Goal: Participate in discussion: Engage in conversation with other users on a specific topic

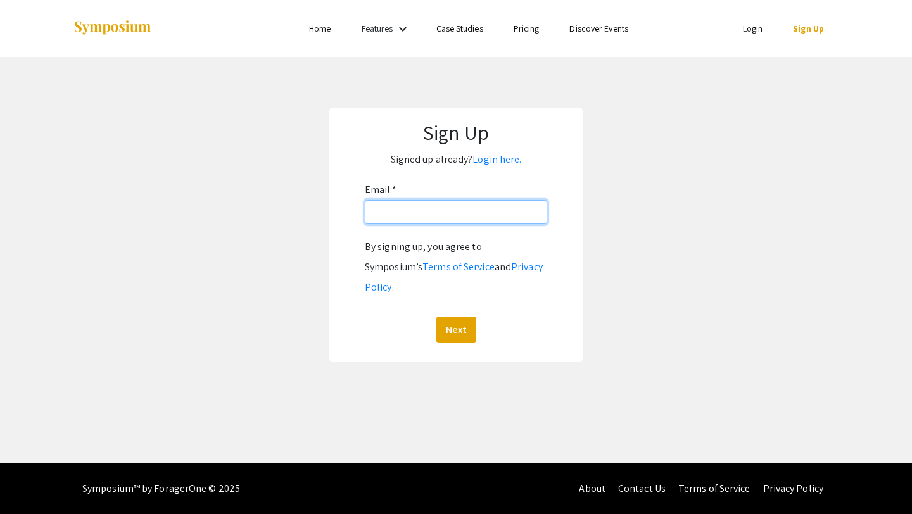
click at [393, 220] on input "Email: *" at bounding box center [456, 212] width 182 height 24
type input "[EMAIL_ADDRESS][DOMAIN_NAME]"
click at [356, 320] on form "Email: * lalvear2003@gmail.com By signing up, you agree to Symposium’s Terms of…" at bounding box center [456, 261] width 228 height 163
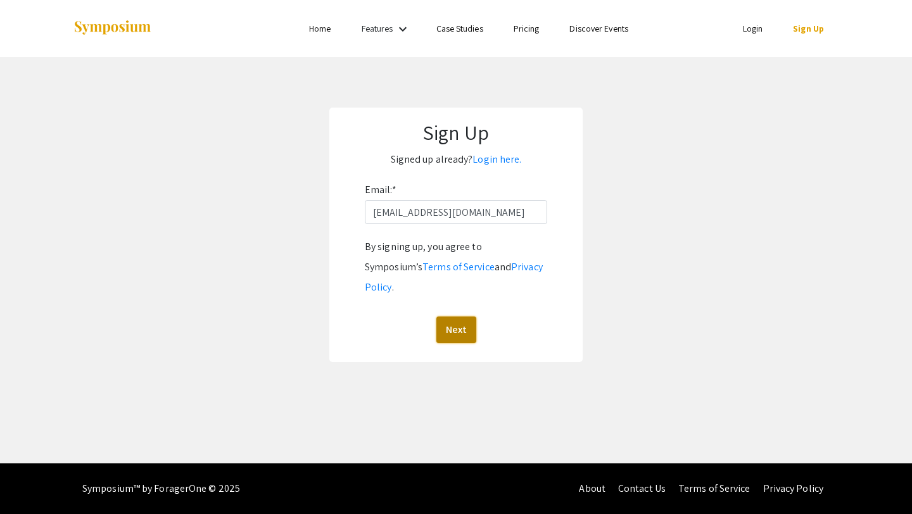
click at [456, 317] on button "Next" at bounding box center [456, 330] width 40 height 27
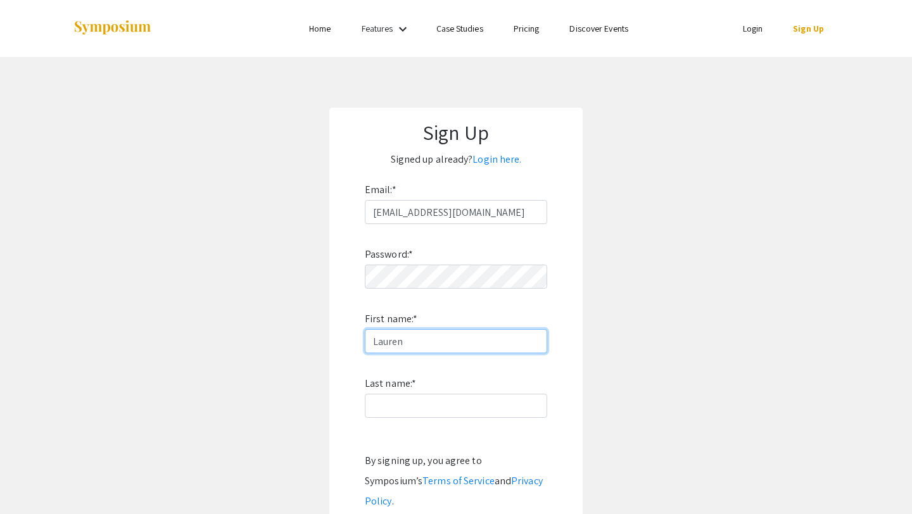
type input "Lauren"
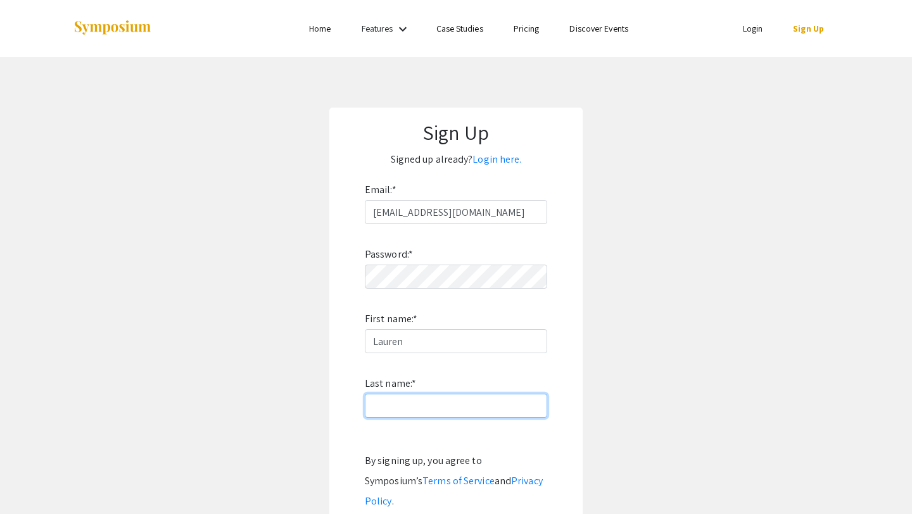
click at [403, 394] on input "Last name: *" at bounding box center [456, 406] width 182 height 24
type input "Alvear"
click at [344, 375] on form "Email: * lalvear2003@gmail.com Password: * First name: * Lauren Last name: * Al…" at bounding box center [456, 368] width 228 height 377
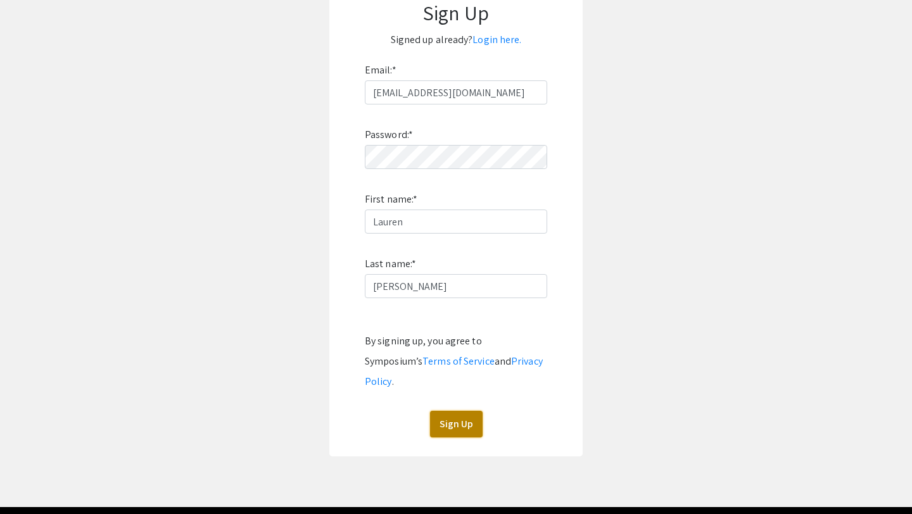
click at [454, 411] on button "Sign Up" at bounding box center [456, 424] width 53 height 27
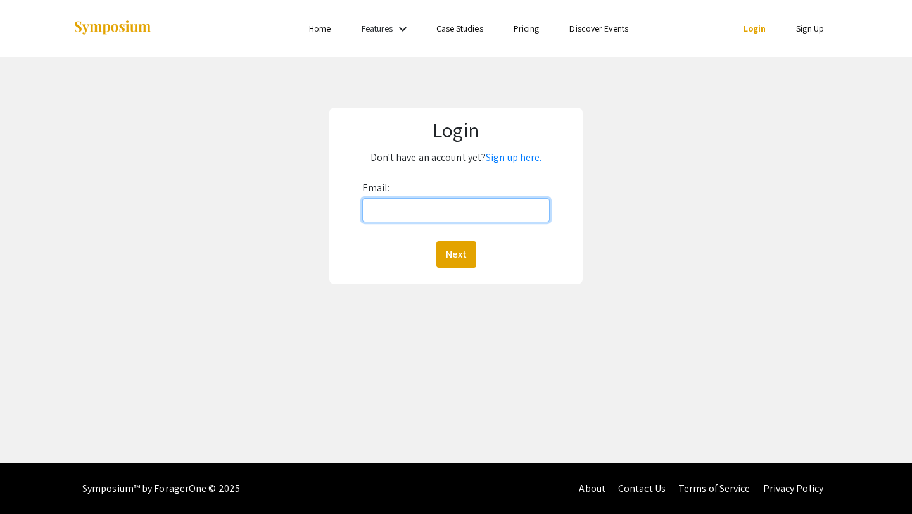
click at [381, 213] on input "Email:" at bounding box center [456, 210] width 188 height 24
type input "[EMAIL_ADDRESS][DOMAIN_NAME]"
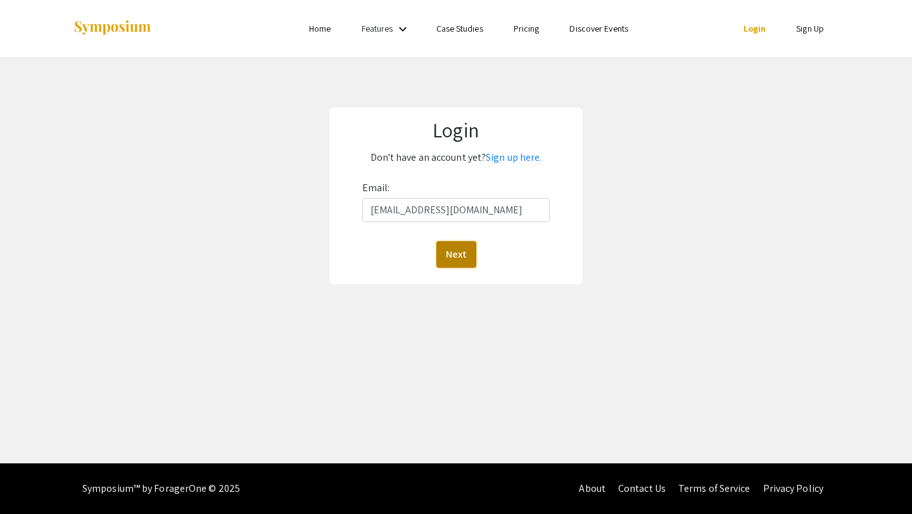
click at [449, 259] on button "Next" at bounding box center [456, 254] width 40 height 27
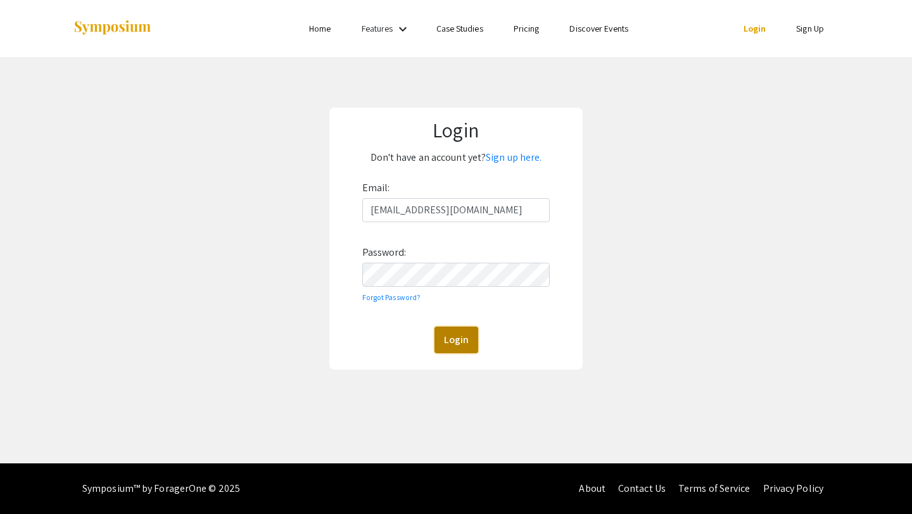
click at [461, 344] on button "Login" at bounding box center [456, 340] width 44 height 27
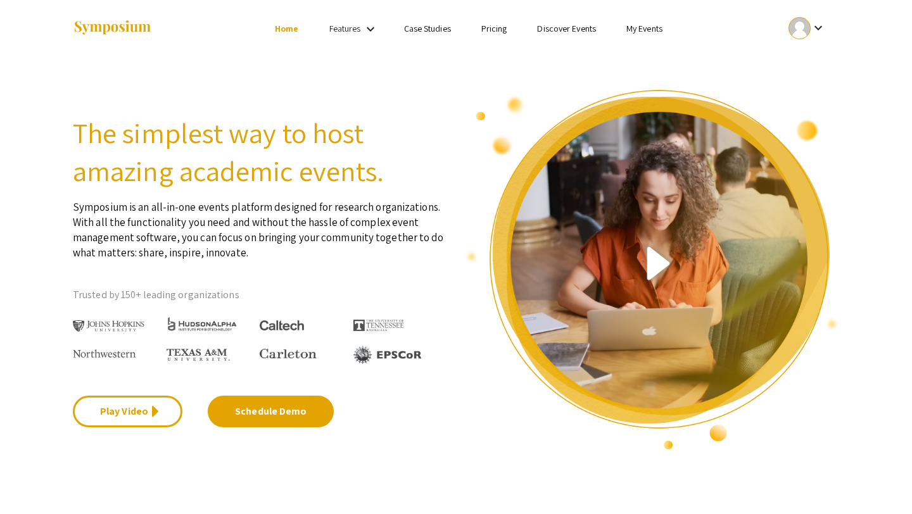
click at [337, 25] on link "Features" at bounding box center [345, 28] width 32 height 11
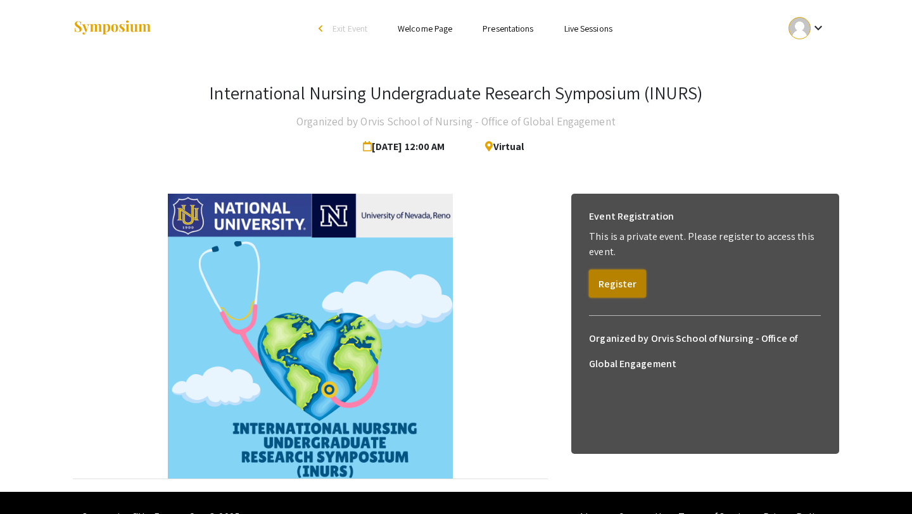
click at [630, 279] on button "Register" at bounding box center [617, 284] width 57 height 28
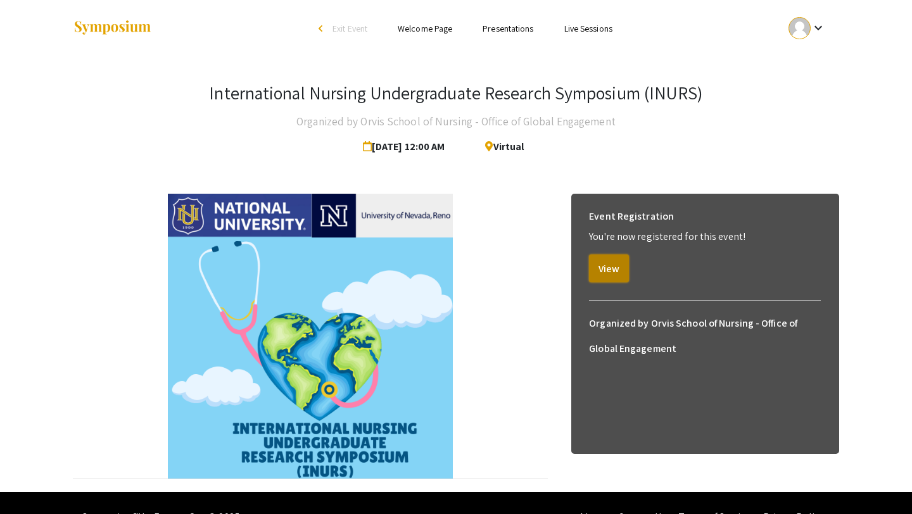
click at [599, 272] on button "View" at bounding box center [609, 268] width 40 height 28
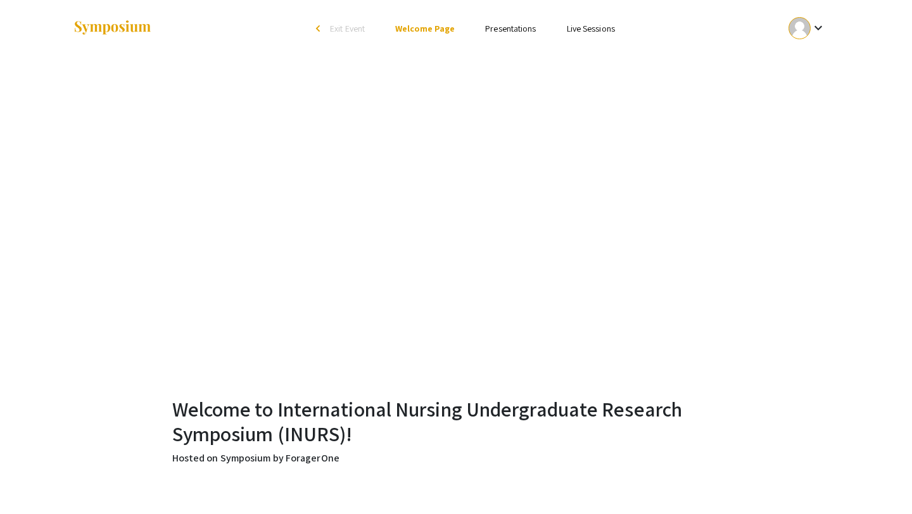
click at [515, 22] on li "Presentations" at bounding box center [510, 28] width 81 height 15
click at [517, 34] on link "Presentations" at bounding box center [510, 28] width 51 height 11
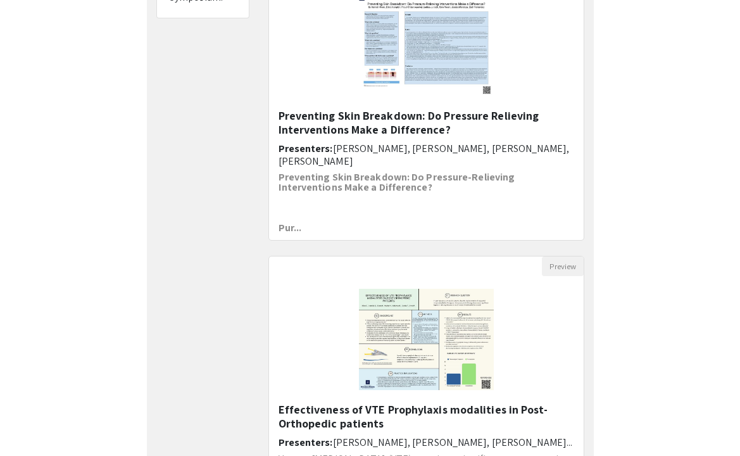
scroll to position [11, 0]
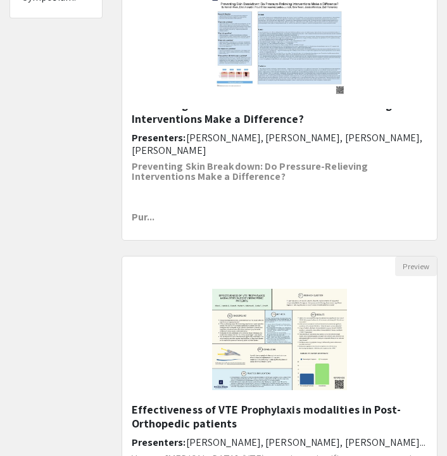
drag, startPoint x: 444, startPoint y: 228, endPoint x: 470, endPoint y: 229, distance: 26.6
click at [447, 229] on html "arrow_back_ios Exit Event Welcome Page Presentations Live Sessions My Account M…" at bounding box center [223, 41] width 447 height 456
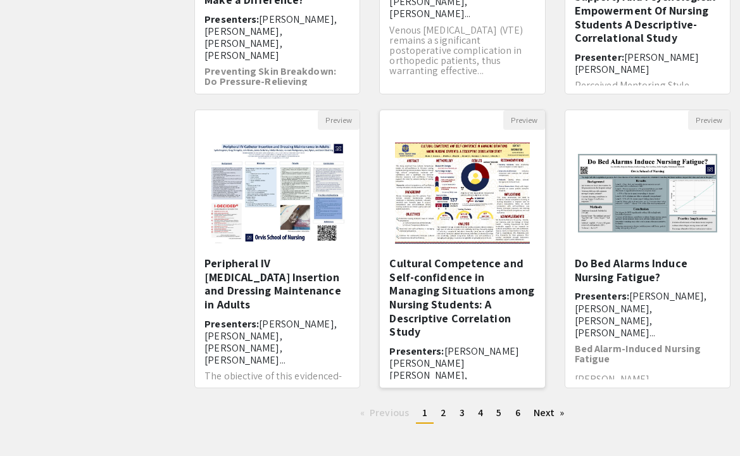
scroll to position [327, 0]
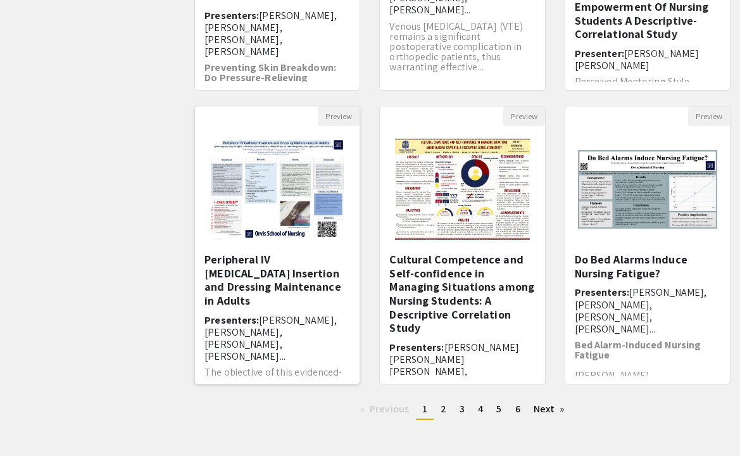
click at [280, 287] on h5 "Peripheral IV Catheter Insertion and Dressing Maintenance in Adults" at bounding box center [277, 280] width 146 height 54
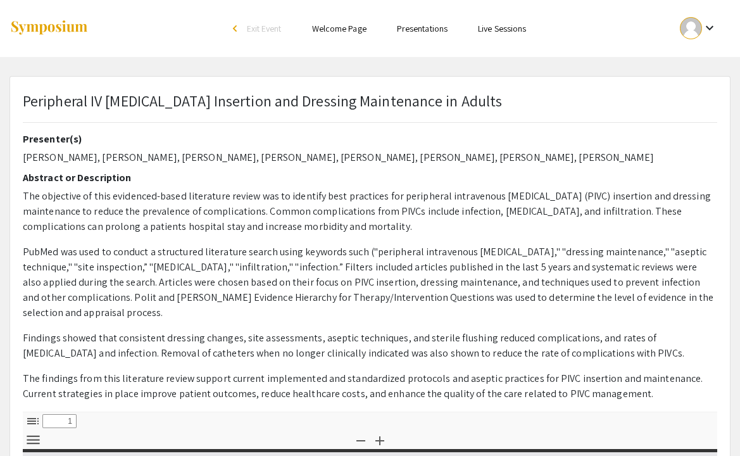
select select "custom"
type input "0"
select select "custom"
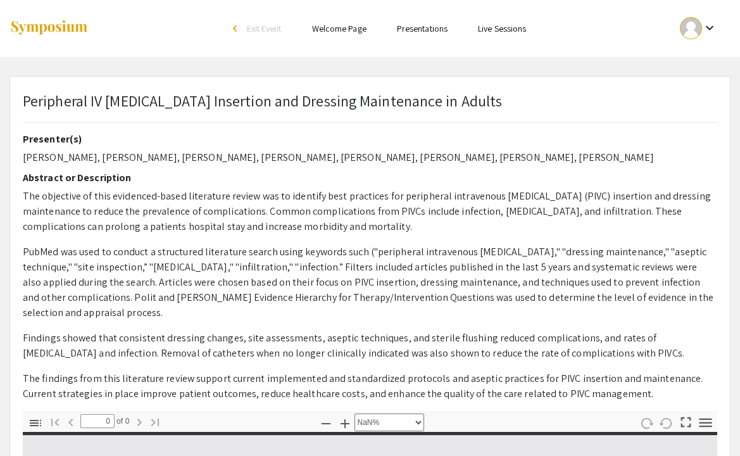
type input "1"
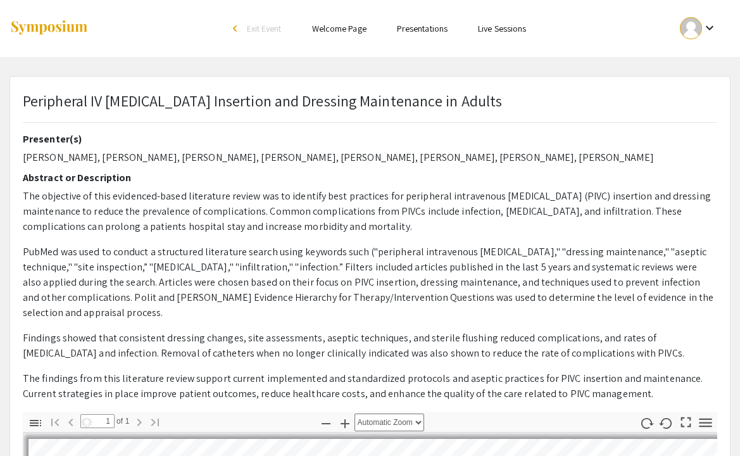
select select "auto"
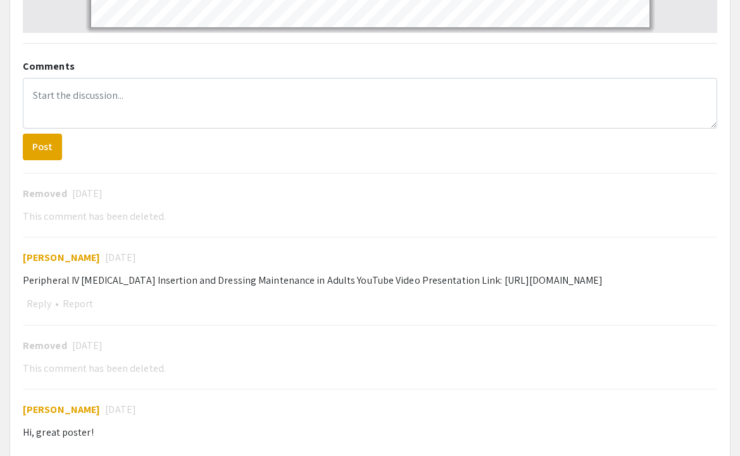
scroll to position [817, 0]
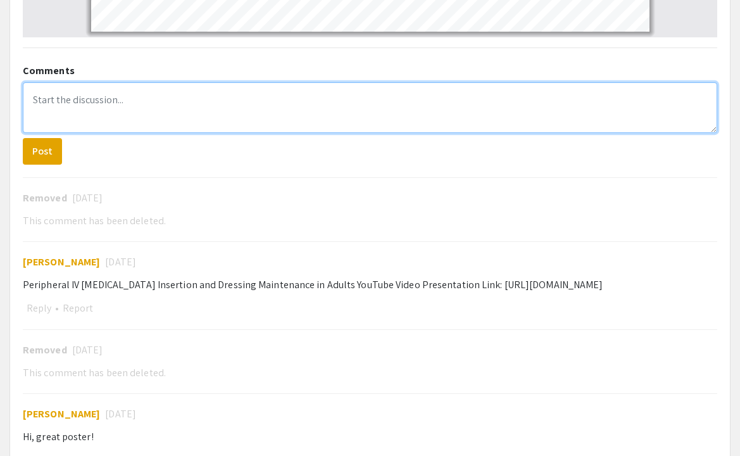
click at [115, 86] on textarea at bounding box center [370, 107] width 694 height 51
paste textarea "What did you learn? How will you use this information in your future practice?"
click at [142, 83] on textarea "What did you learn? How will you use this information in your future practice?" at bounding box center [370, 107] width 694 height 51
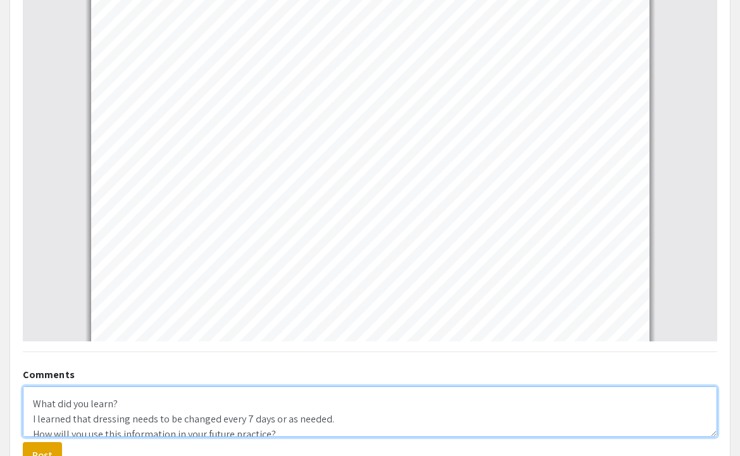
scroll to position [15, 0]
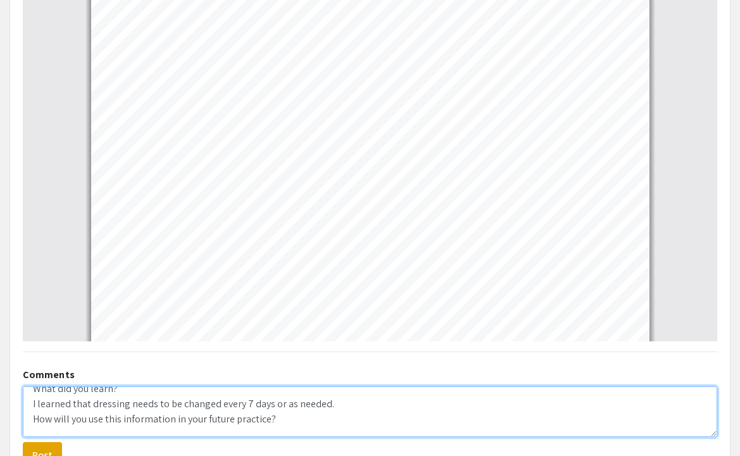
click at [283, 405] on textarea "What did you learn? I learned that dressing needs to be changed every 7 days or…" at bounding box center [370, 411] width 694 height 51
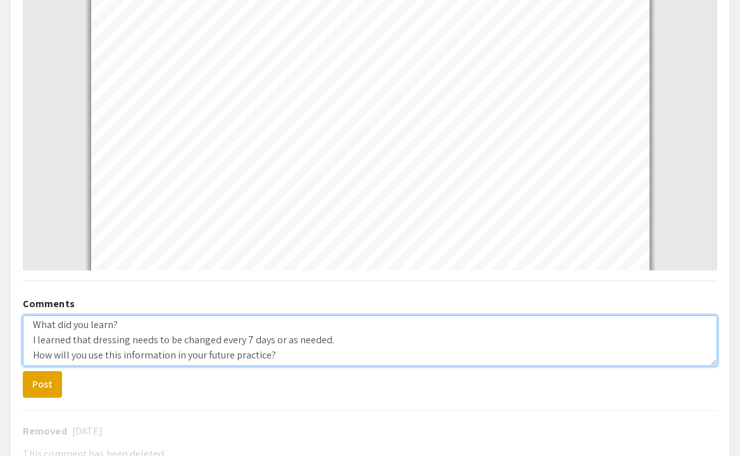
scroll to position [30, 0]
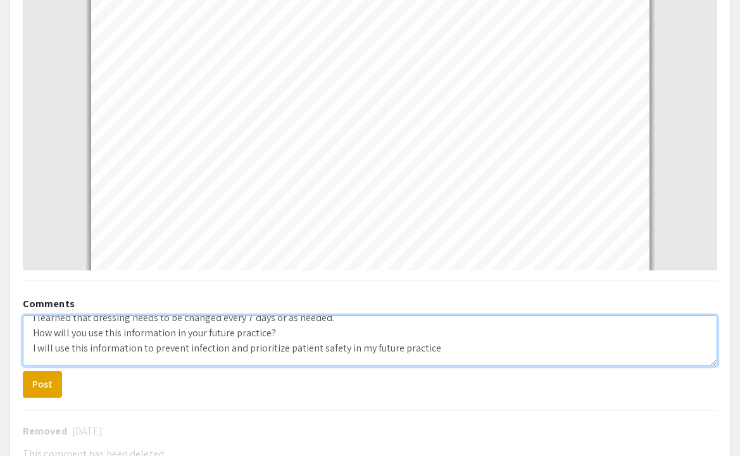
click at [444, 332] on textarea "What did you learn? I learned that dressing needs to be changed every 7 days or…" at bounding box center [370, 340] width 694 height 51
type textarea "What did you learn? I learned that dressing needs to be changed every 7 days or…"
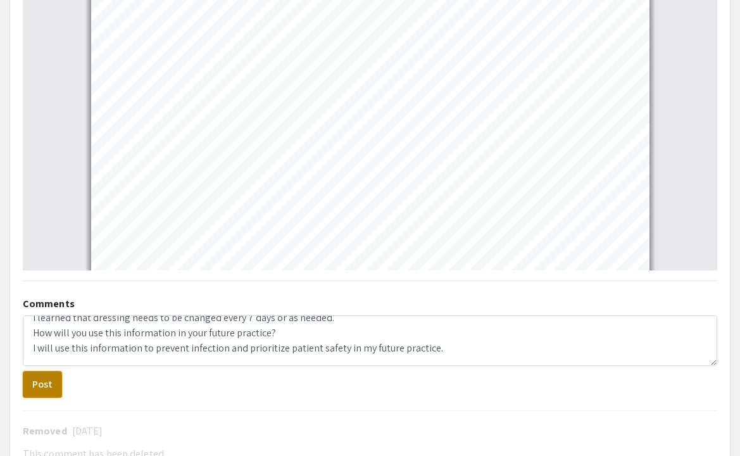
click at [51, 371] on button "Post" at bounding box center [42, 384] width 39 height 27
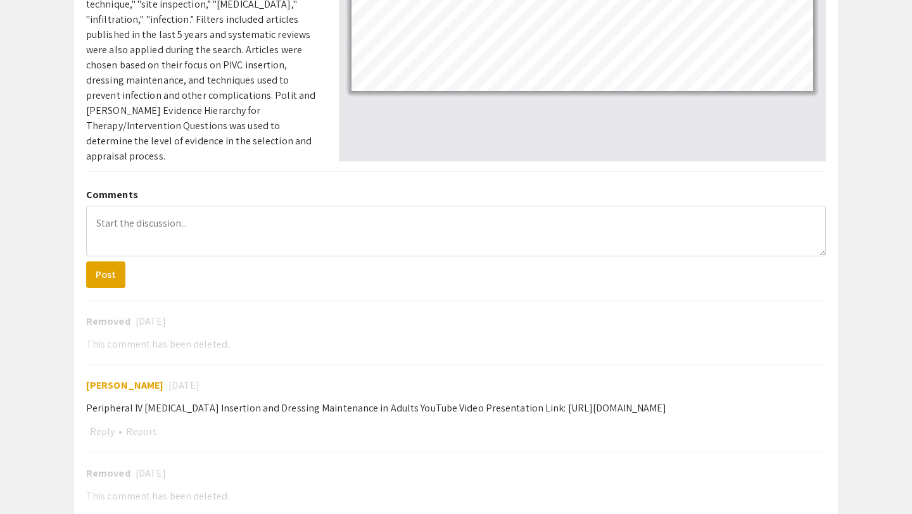
scroll to position [0, 0]
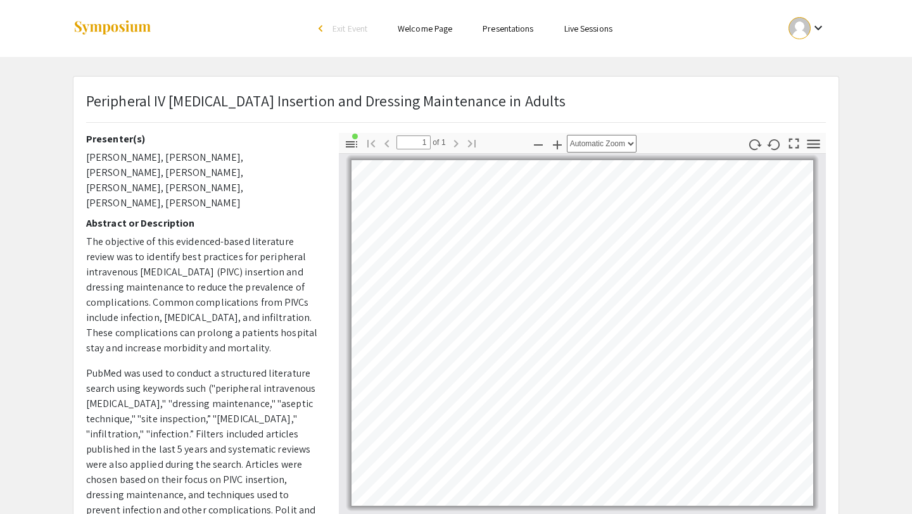
click at [519, 32] on link "Presentations" at bounding box center [507, 28] width 51 height 11
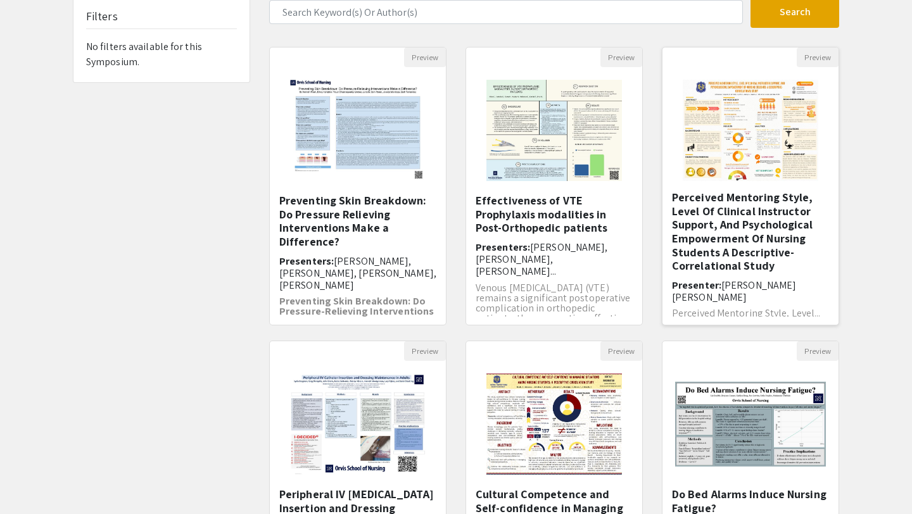
scroll to position [130, 0]
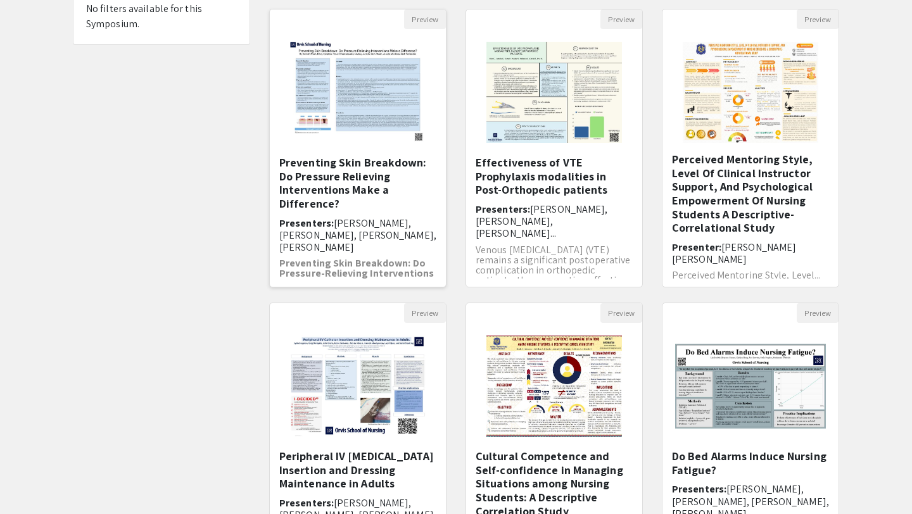
click at [382, 218] on span "Hannah Ahern, Proud Chaisrisoponkij, Ellery Hampton, Zach F..." at bounding box center [357, 235] width 157 height 37
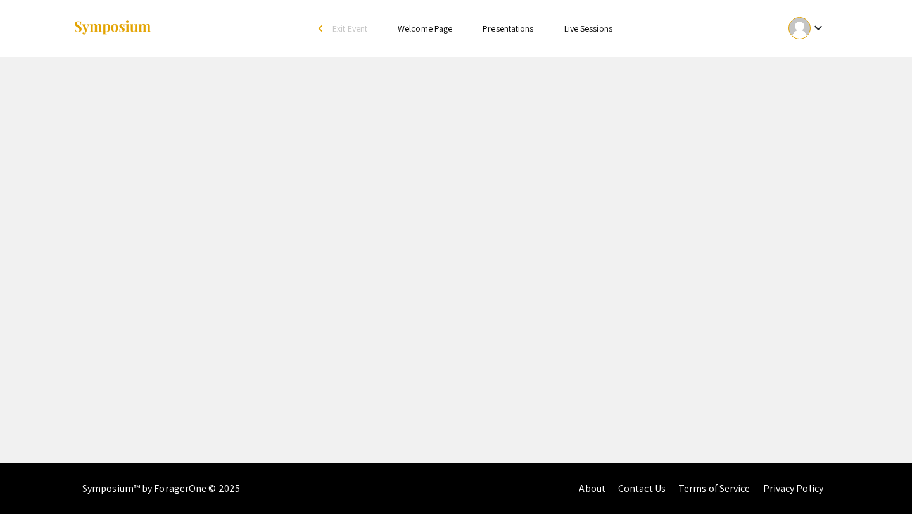
select select "custom"
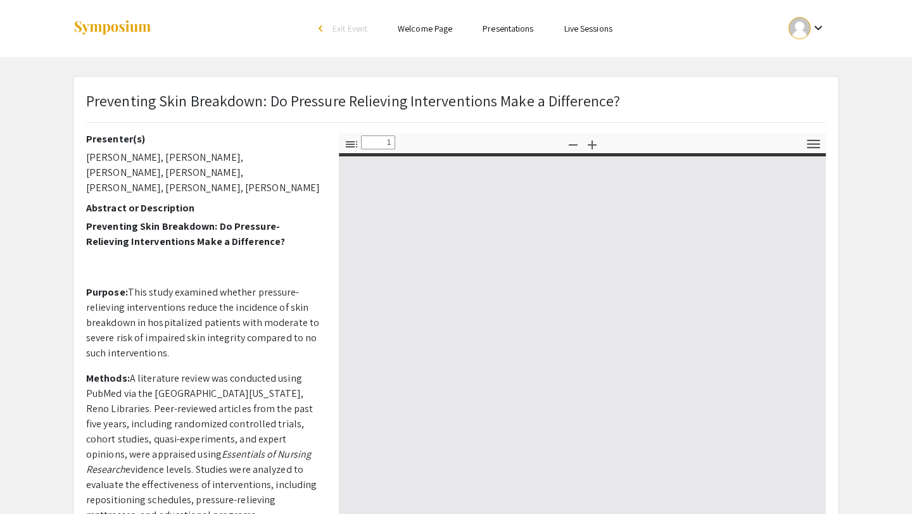
type input "0"
select select "custom"
type input "1"
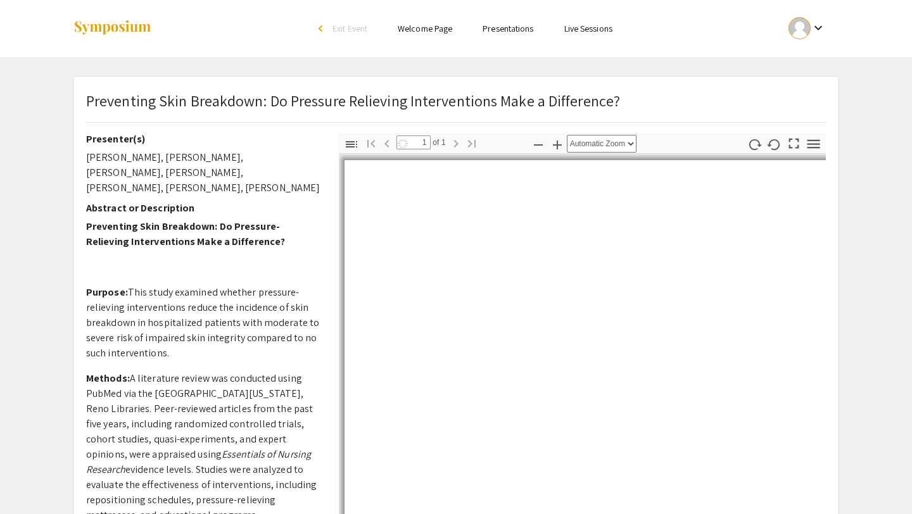
select select "auto"
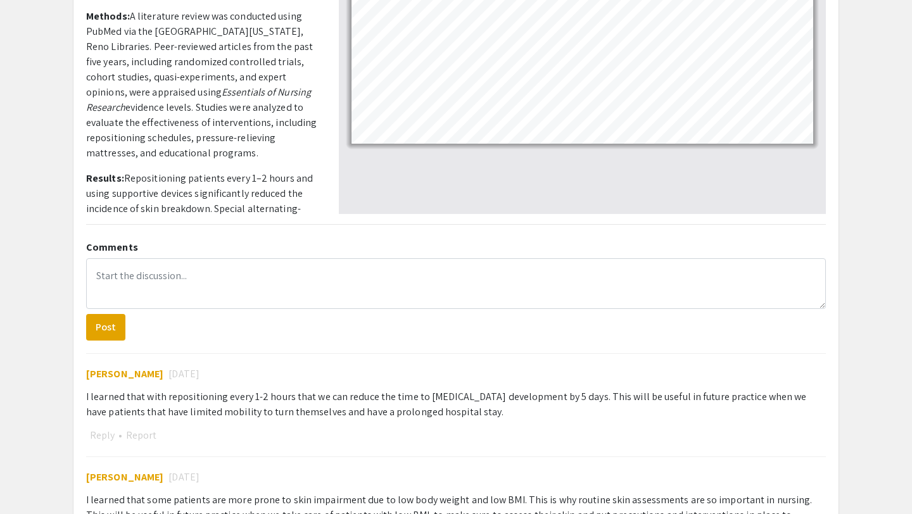
scroll to position [363, 0]
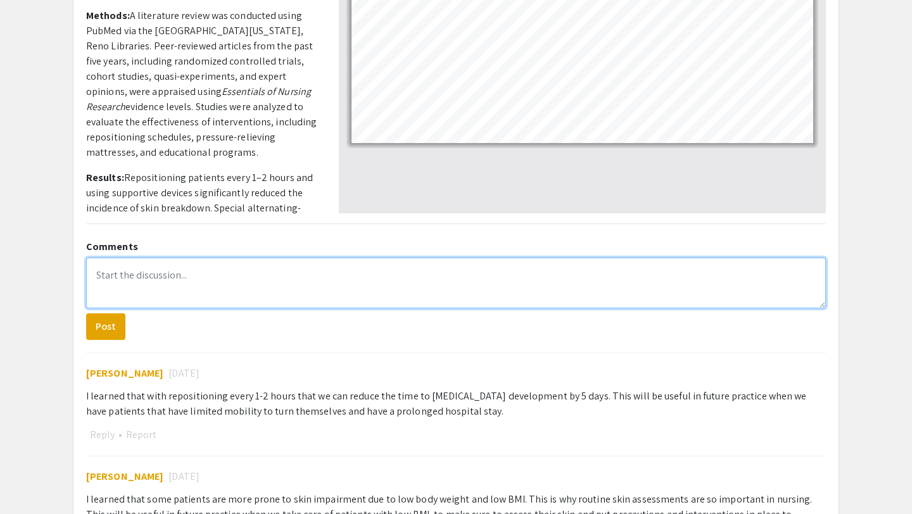
click at [277, 282] on textarea at bounding box center [455, 283] width 739 height 51
paste textarea "What did you learn? How will you use this information in your future practice?"
click at [203, 279] on textarea "What did you learn? How will you use this information in your future practice?" at bounding box center [455, 283] width 739 height 51
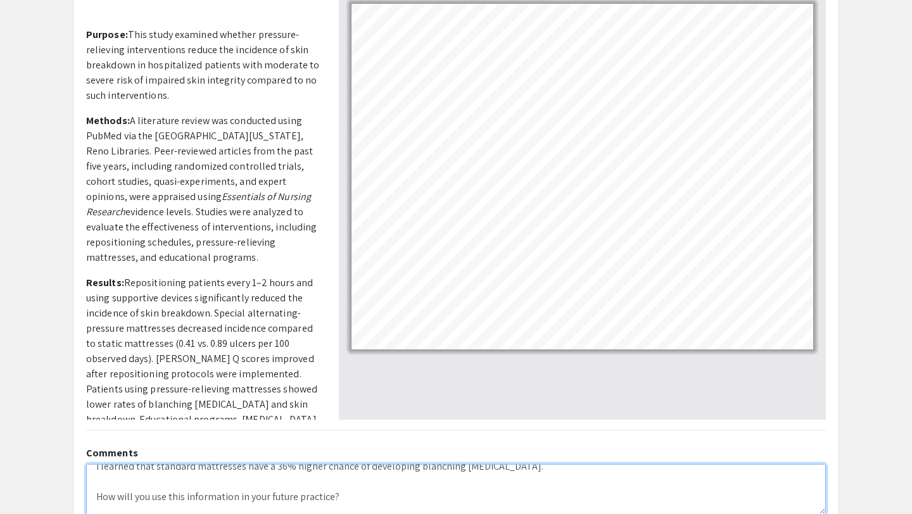
scroll to position [25, 0]
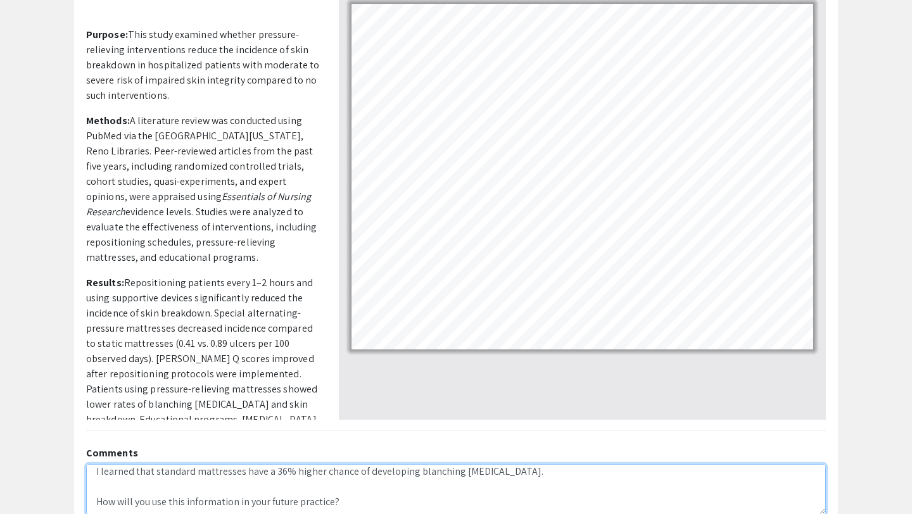
click at [154, 491] on textarea "What did you learn? I learned that standard mattresses have a 36% higher chance…" at bounding box center [455, 489] width 739 height 51
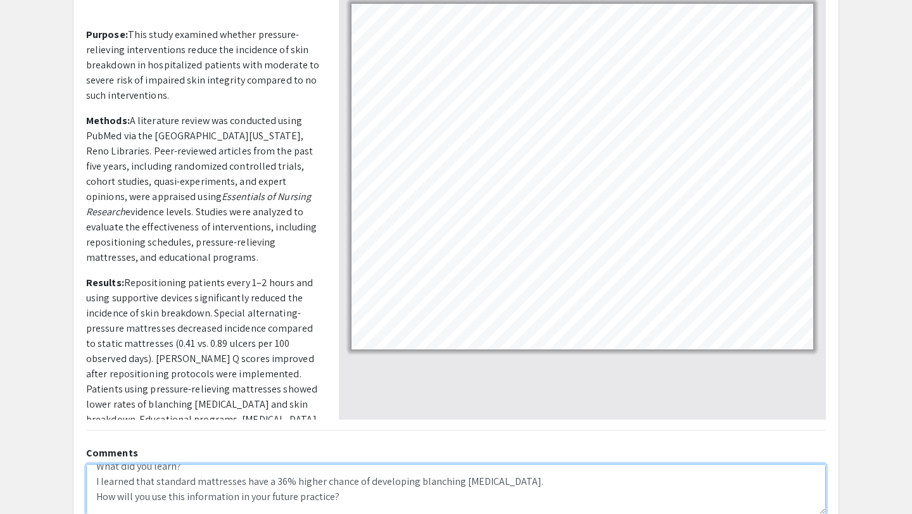
scroll to position [10, 0]
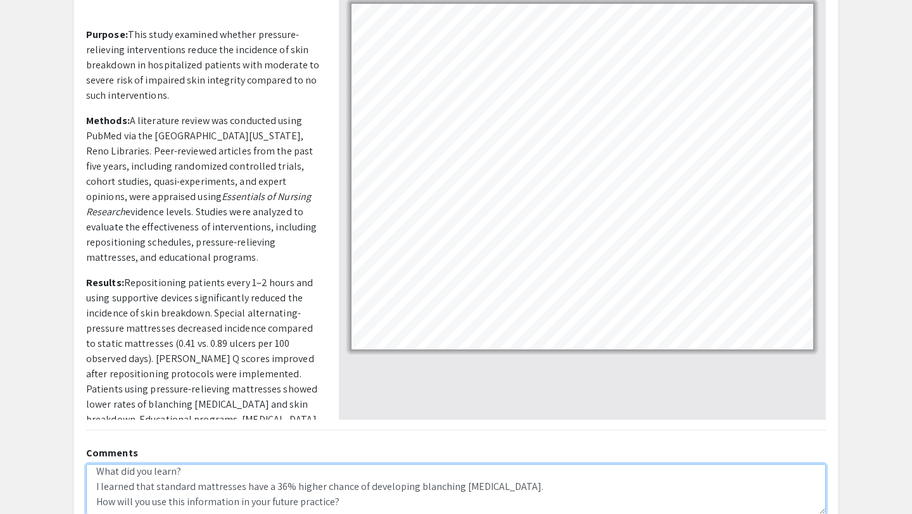
click at [346, 505] on textarea "What did you learn? I learned that standard mattresses have a 36% higher chance…" at bounding box center [455, 489] width 739 height 51
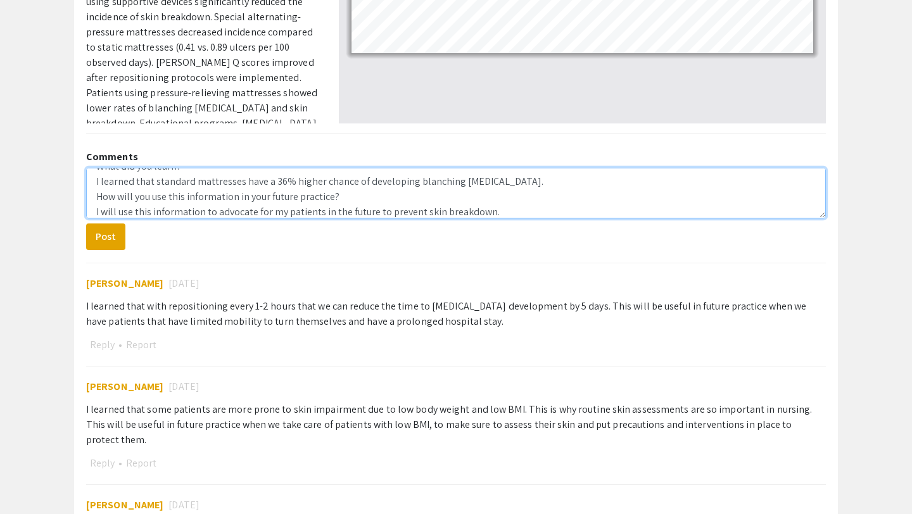
scroll to position [30, 0]
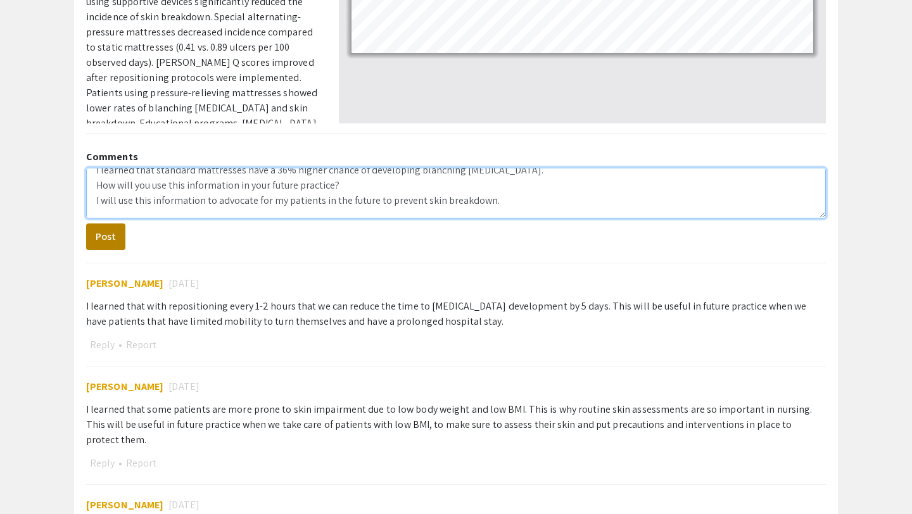
type textarea "What did you learn? I learned that standard mattresses have a 36% higher chance…"
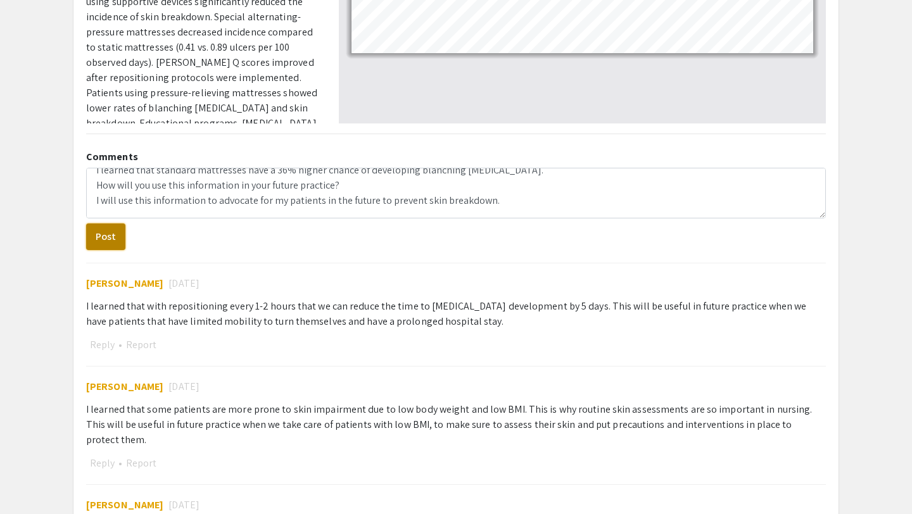
click at [116, 240] on button "Post" at bounding box center [105, 236] width 39 height 27
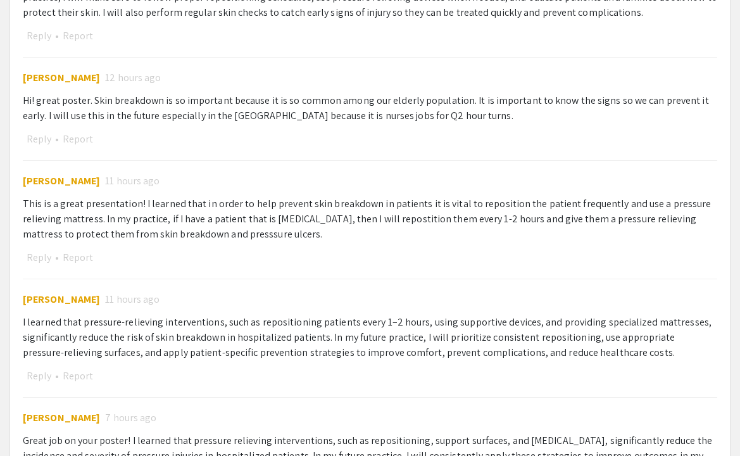
scroll to position [0, 0]
